Goal: Information Seeking & Learning: Check status

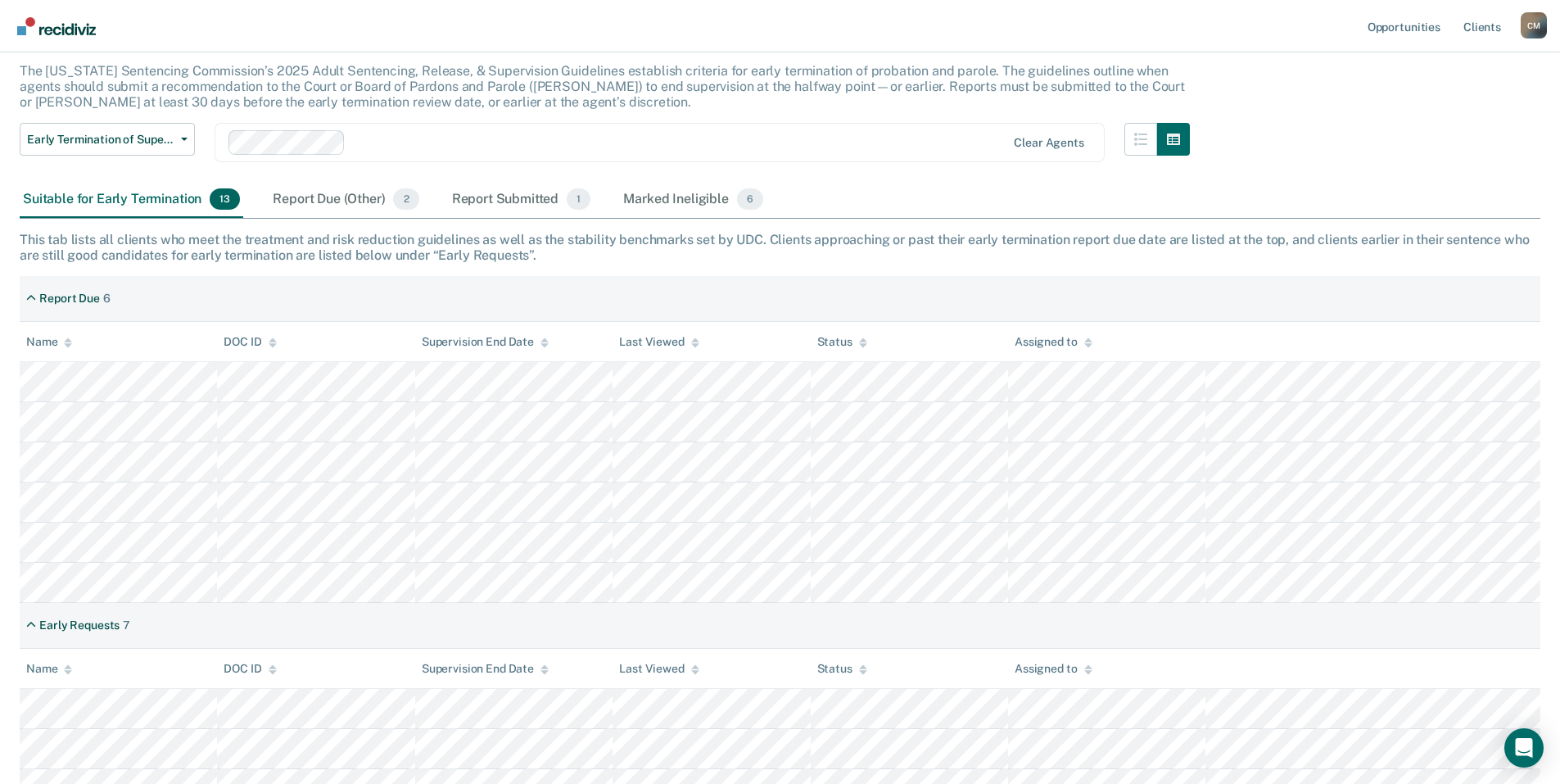
scroll to position [282, 0]
